Goal: Go to known website: Access a specific website the user already knows

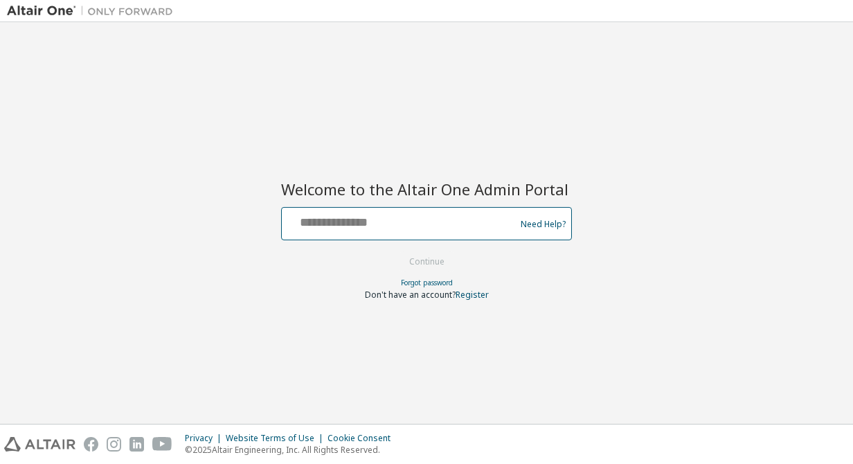
click at [413, 220] on input "text" at bounding box center [400, 221] width 226 height 20
type input "**********"
click at [395, 251] on button "Continue" at bounding box center [427, 261] width 64 height 21
